Goal: Navigation & Orientation: Find specific page/section

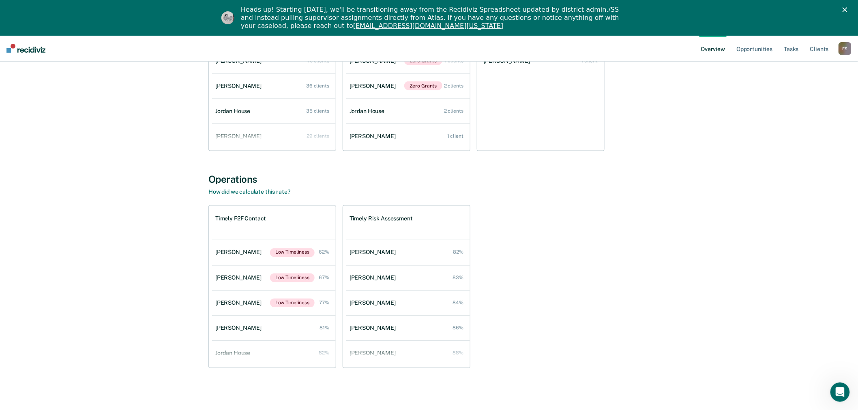
scroll to position [415, 0]
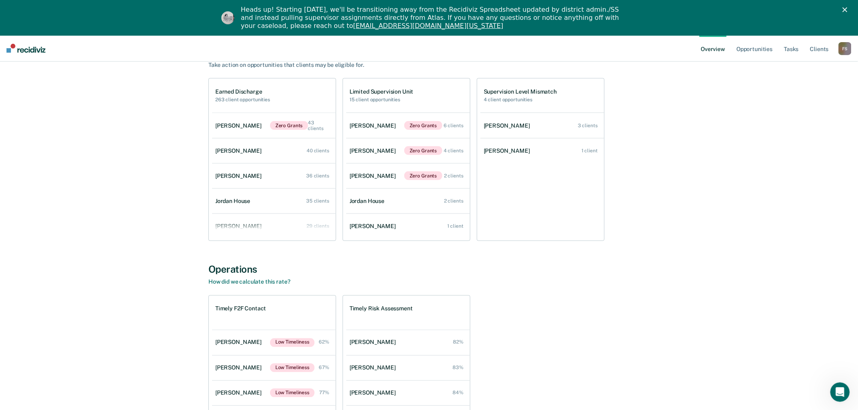
click at [848, 46] on div "F S" at bounding box center [845, 48] width 13 height 13
click at [804, 87] on link "Go to Operations" at bounding box center [812, 88] width 65 height 7
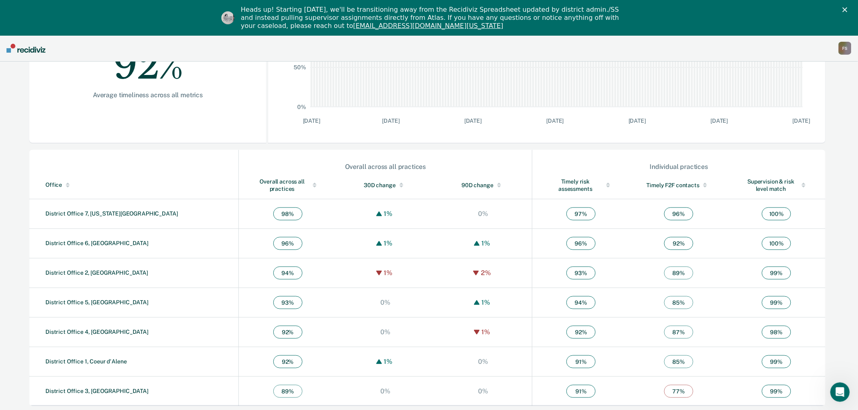
scroll to position [191, 0]
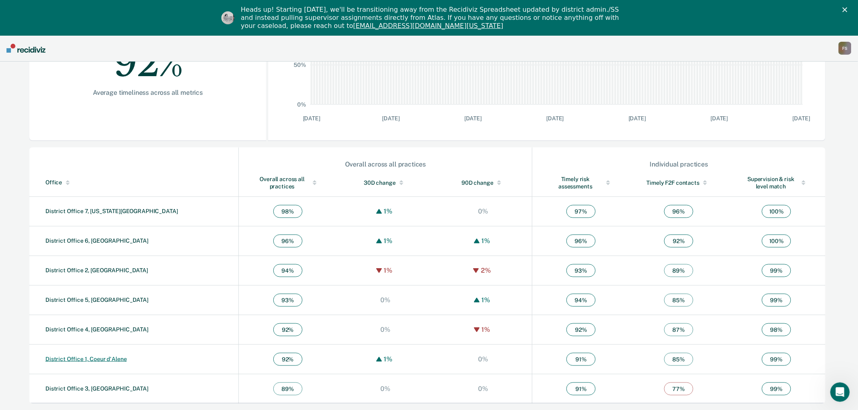
click at [99, 359] on link "District Office 1, Coeur d'Alene" at bounding box center [86, 359] width 82 height 6
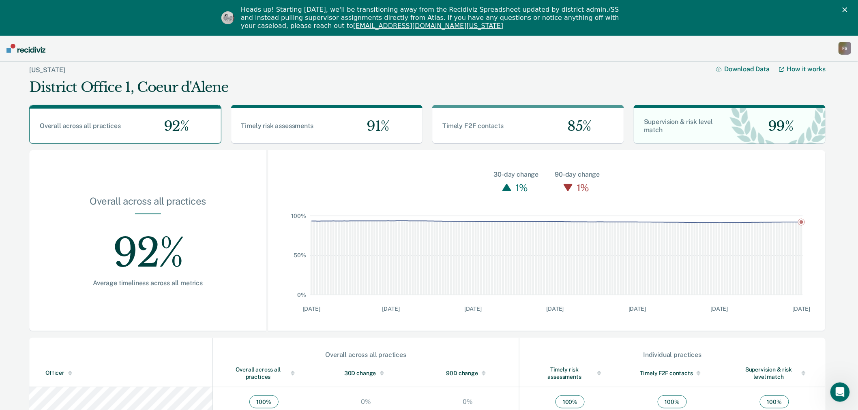
click at [844, 49] on div "F S" at bounding box center [845, 48] width 13 height 13
click at [813, 86] on link "Go to Operations" at bounding box center [812, 89] width 65 height 7
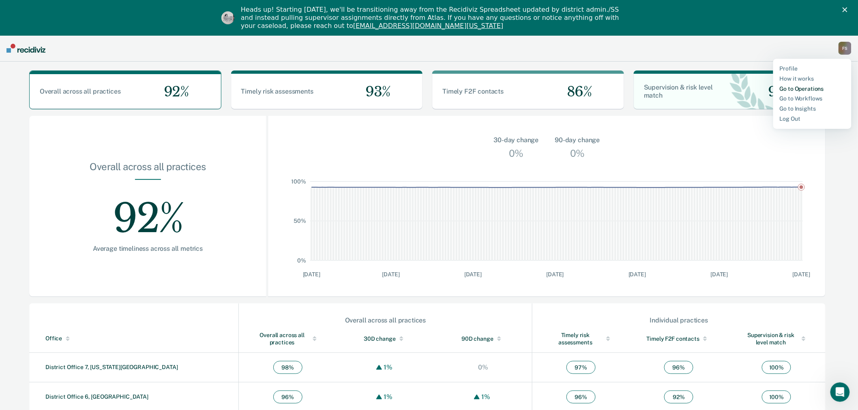
scroll to position [135, 0]
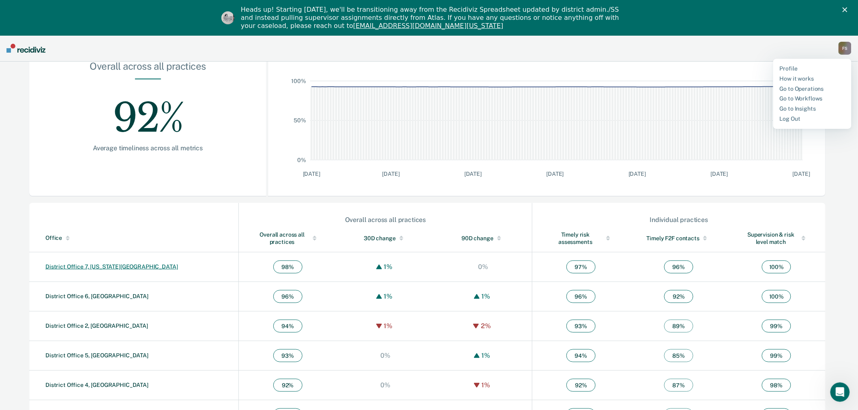
click at [104, 266] on link "District Office 7, [US_STATE][GEOGRAPHIC_DATA]" at bounding box center [111, 267] width 133 height 6
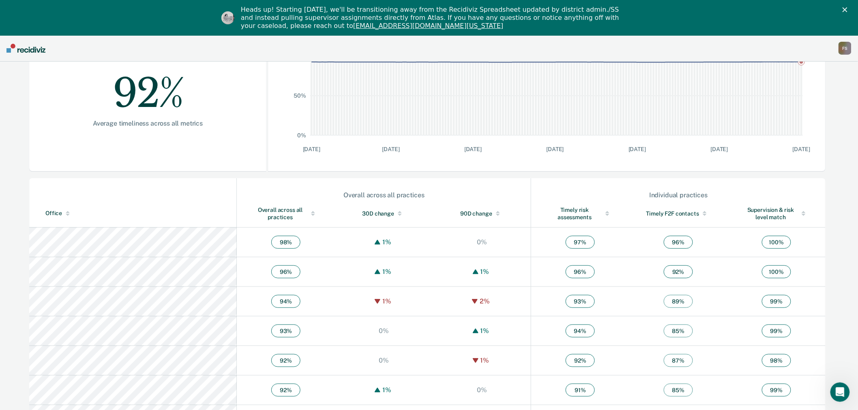
scroll to position [180, 0]
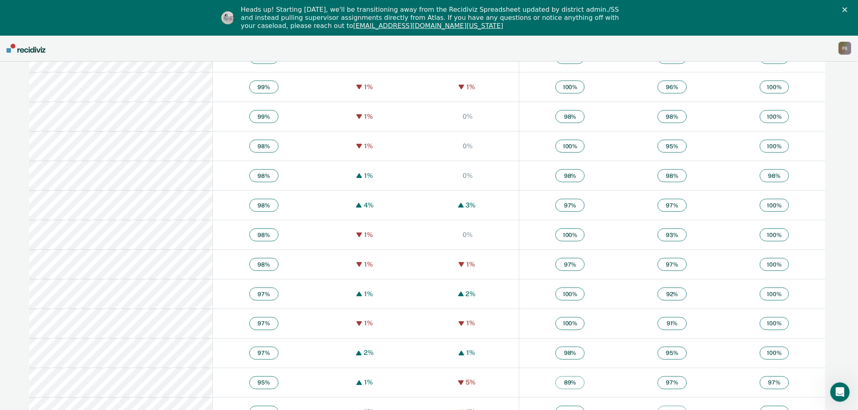
scroll to position [360, 0]
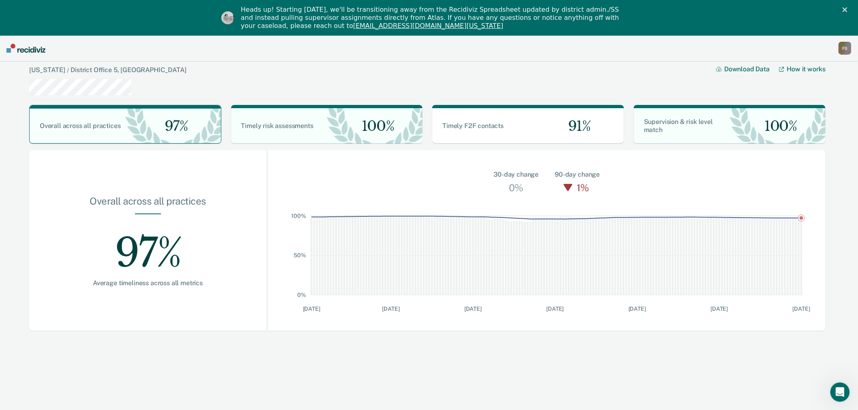
scroll to position [35, 0]
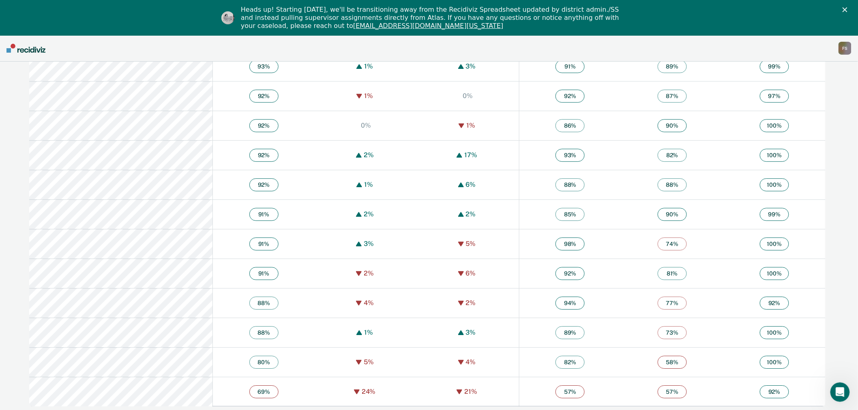
scroll to position [872, 0]
